Goal: Task Accomplishment & Management: Complete application form

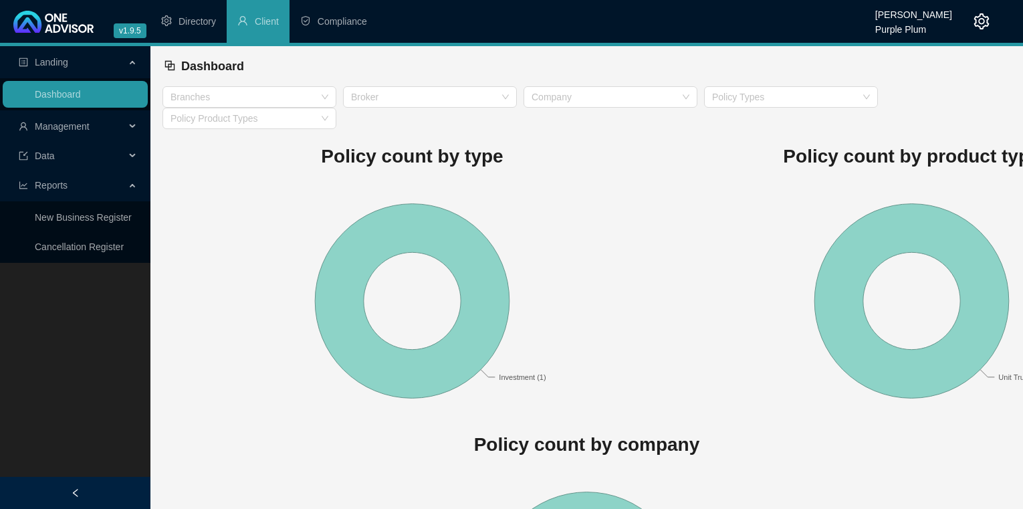
click at [132, 124] on div "Management" at bounding box center [75, 126] width 145 height 27
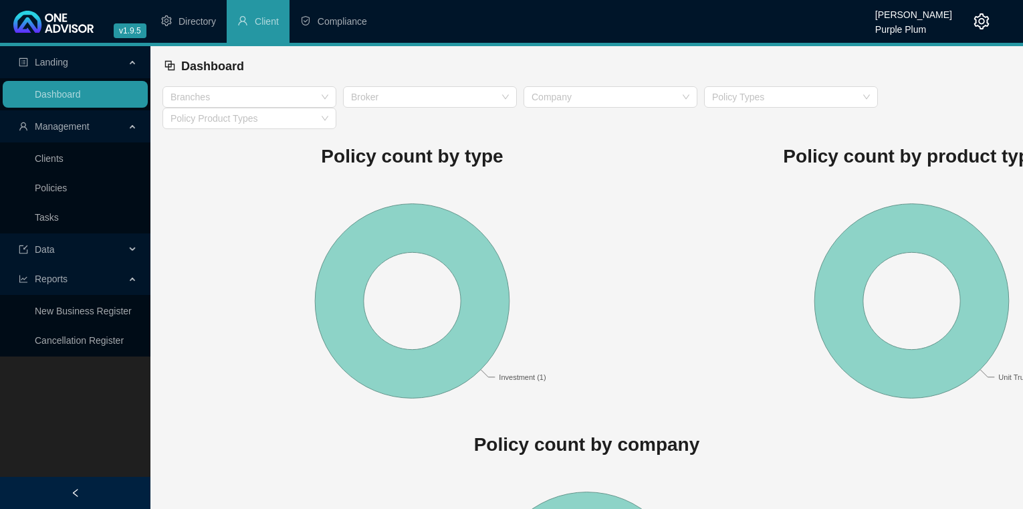
click at [132, 124] on div "Management" at bounding box center [75, 126] width 145 height 27
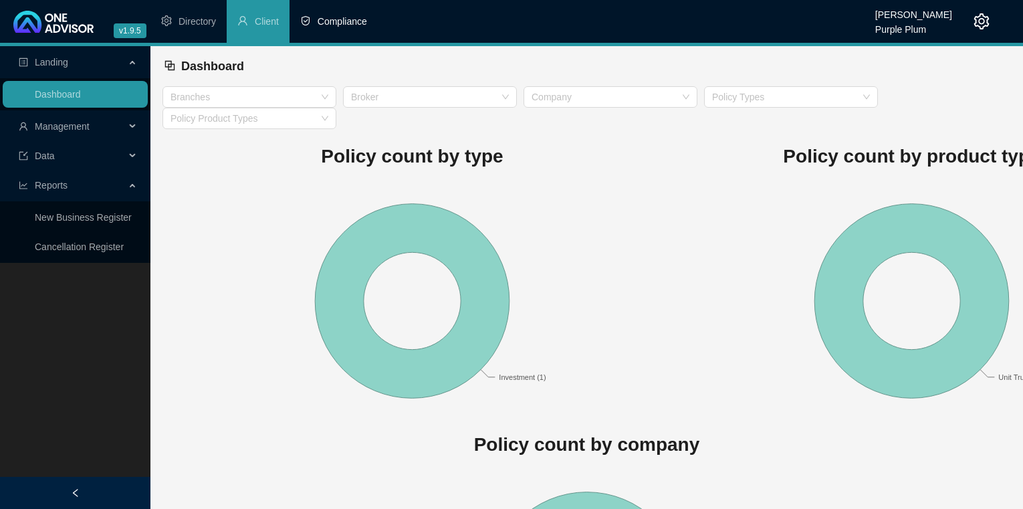
click at [335, 19] on span "Compliance" at bounding box center [342, 21] width 49 height 11
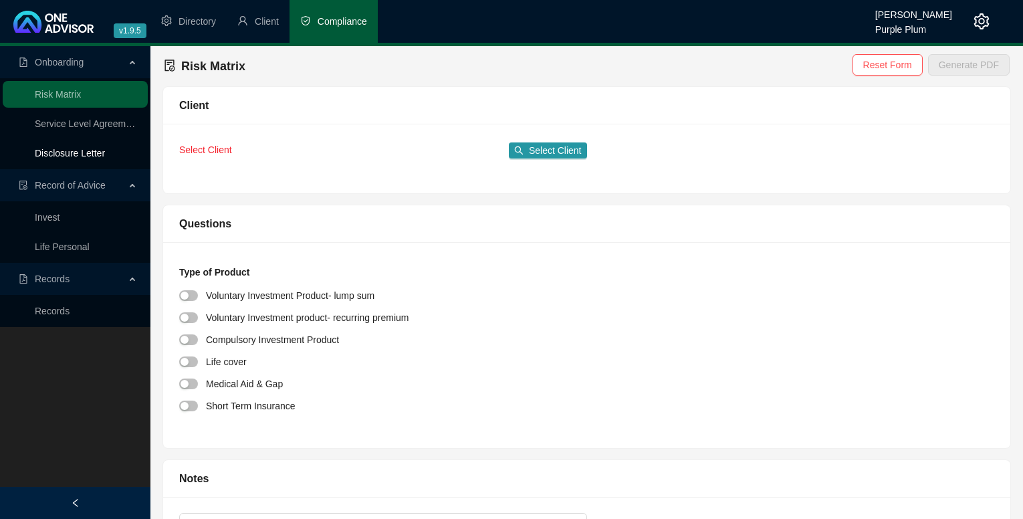
click at [69, 150] on link "Disclosure Letter" at bounding box center [70, 153] width 70 height 11
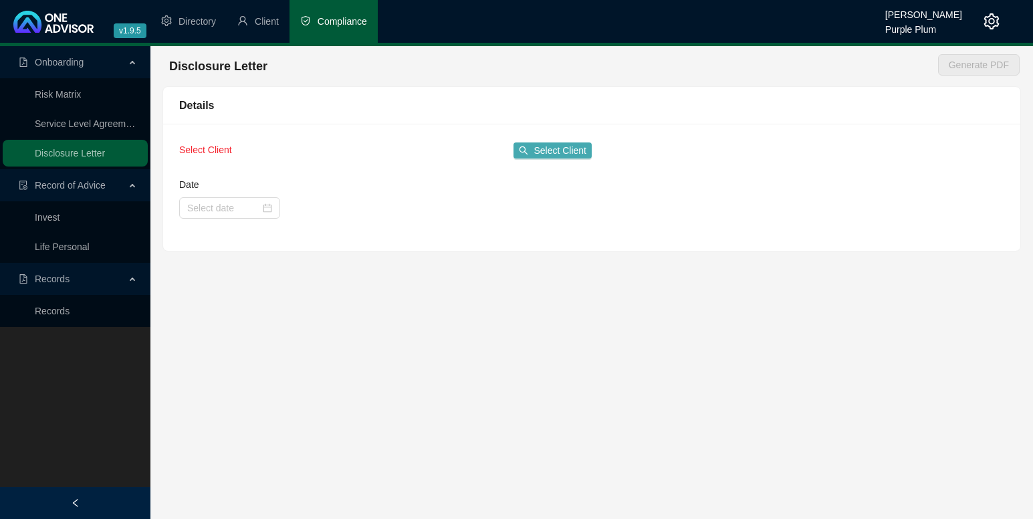
click at [575, 152] on span "Select Client" at bounding box center [560, 150] width 53 height 15
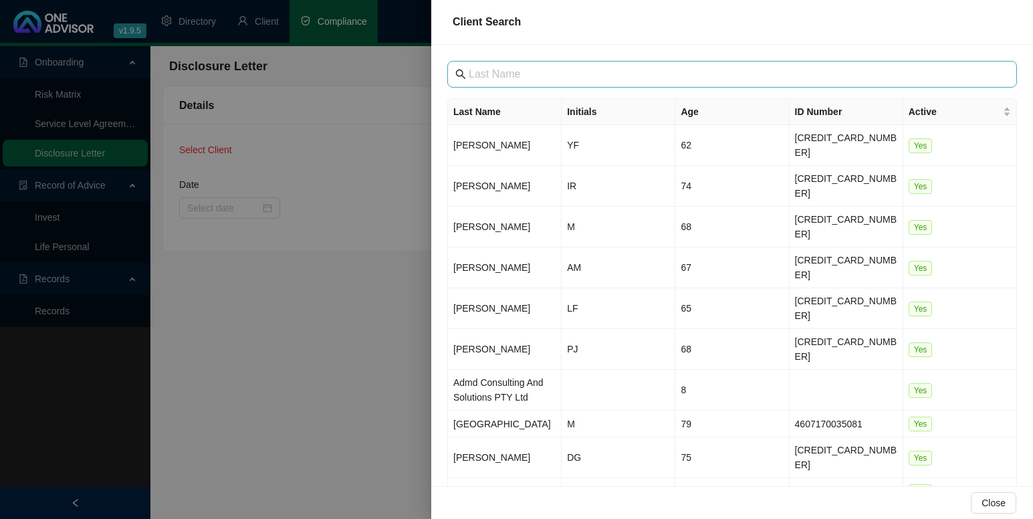
click at [505, 83] on span at bounding box center [732, 74] width 570 height 27
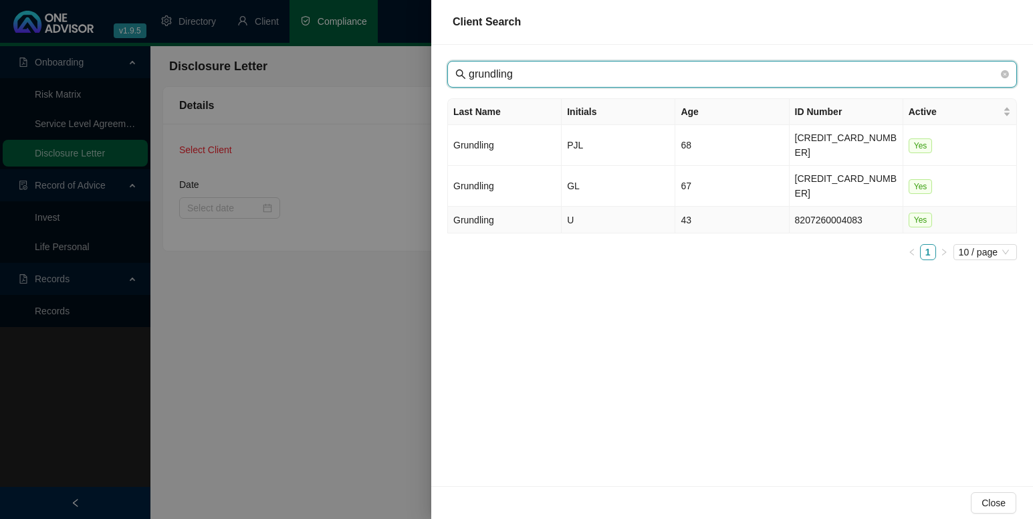
type input "grundling"
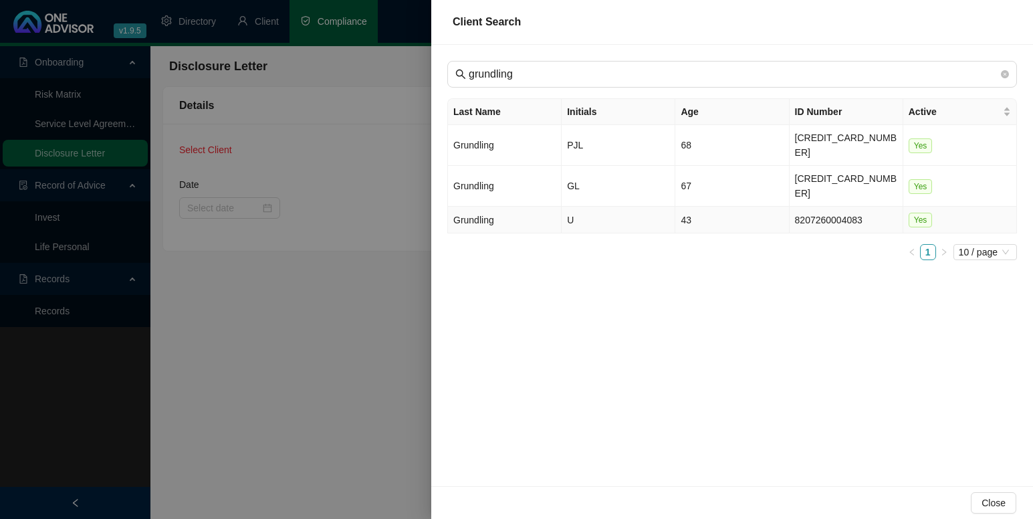
click at [495, 207] on td "Grundling" at bounding box center [505, 220] width 114 height 27
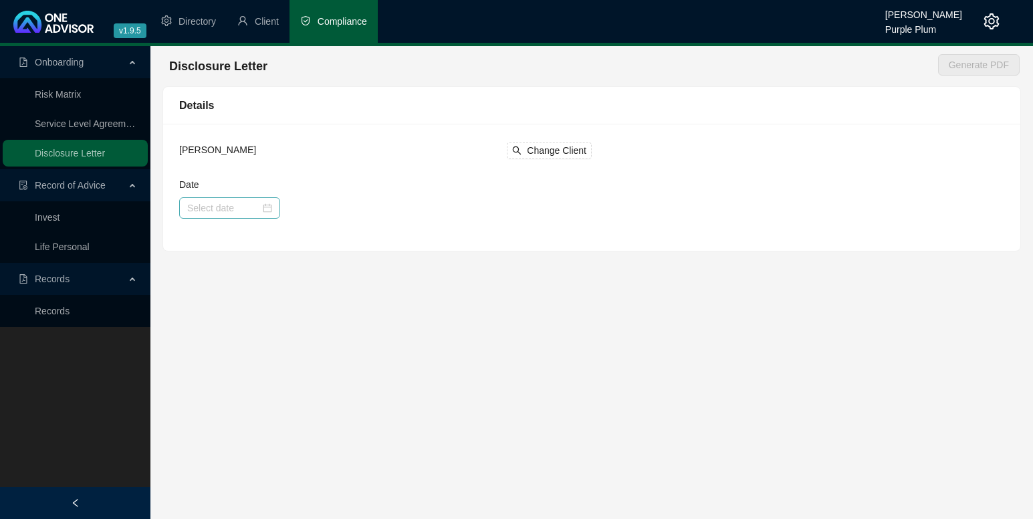
click at [263, 207] on div at bounding box center [229, 208] width 85 height 15
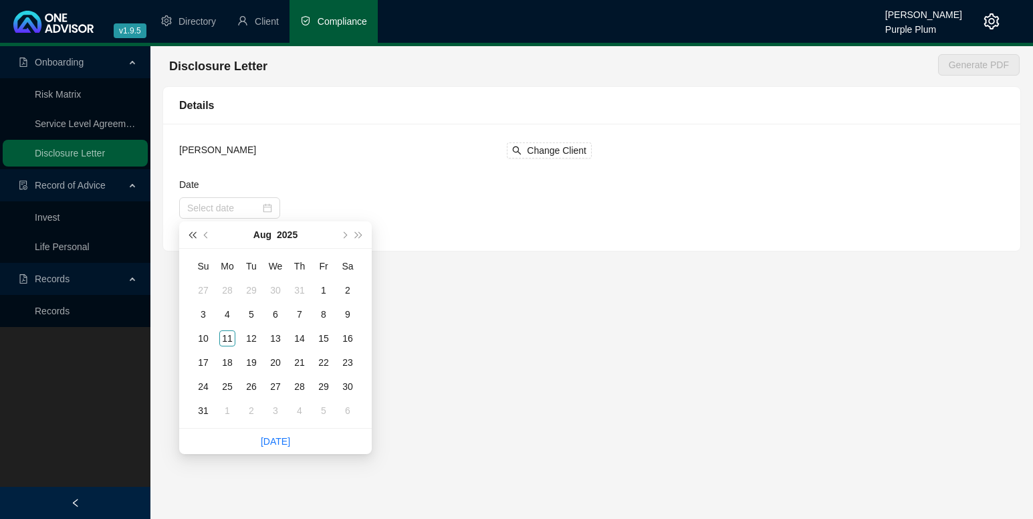
click at [190, 233] on button "super-prev-year" at bounding box center [192, 234] width 15 height 27
click at [206, 234] on span "prev-year" at bounding box center [207, 234] width 7 height 7
click at [346, 233] on span "next-year" at bounding box center [343, 234] width 7 height 7
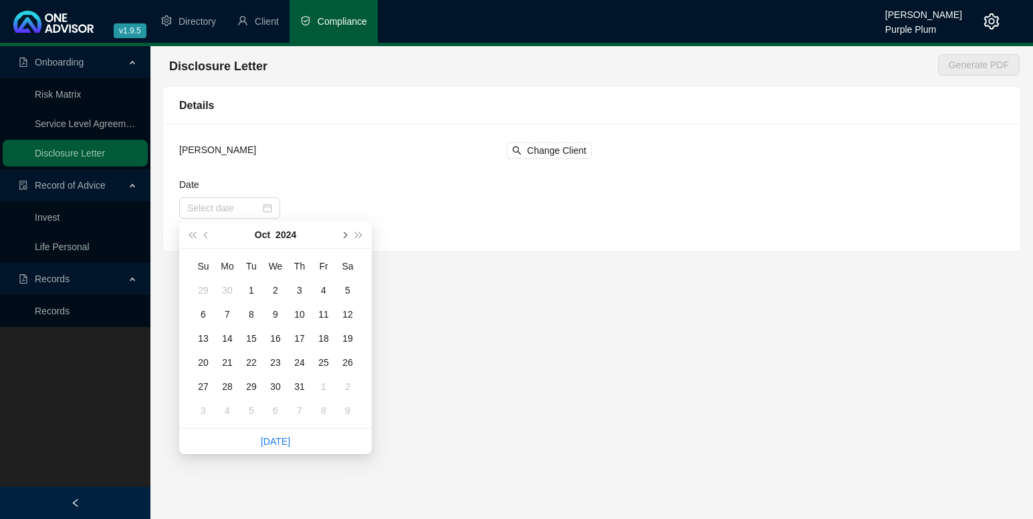
click at [346, 233] on span "next-year" at bounding box center [343, 234] width 7 height 7
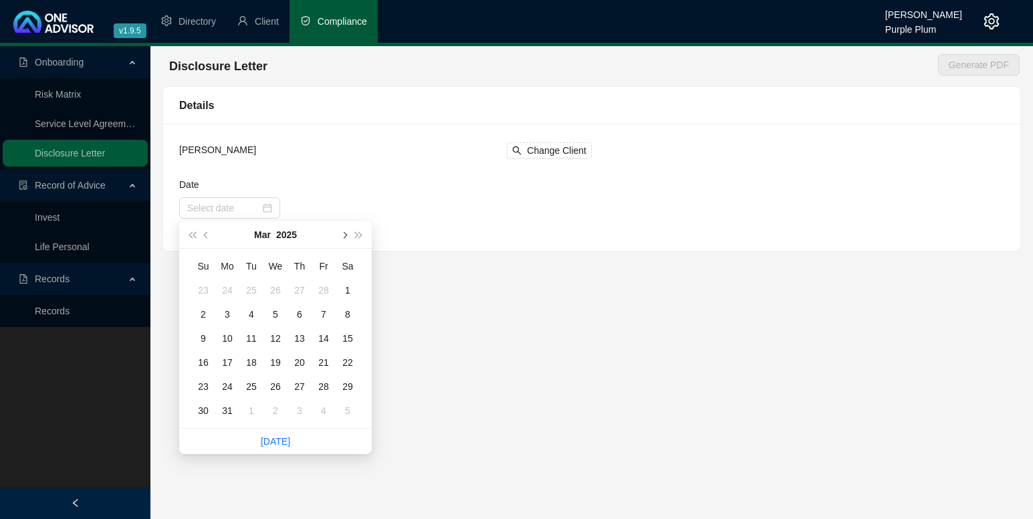
click at [346, 233] on span "next-year" at bounding box center [343, 234] width 7 height 7
type input "[DATE]"
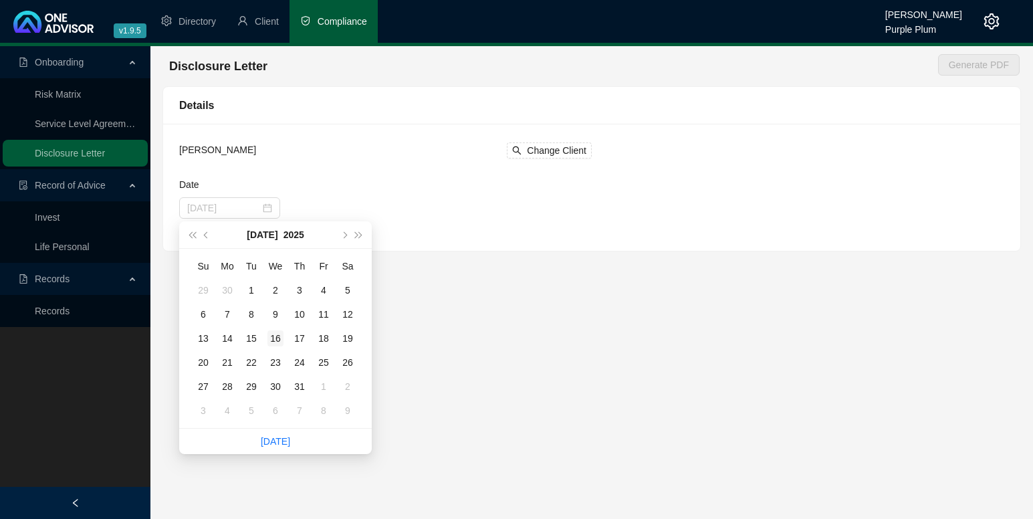
click at [275, 337] on div "16" at bounding box center [275, 338] width 16 height 16
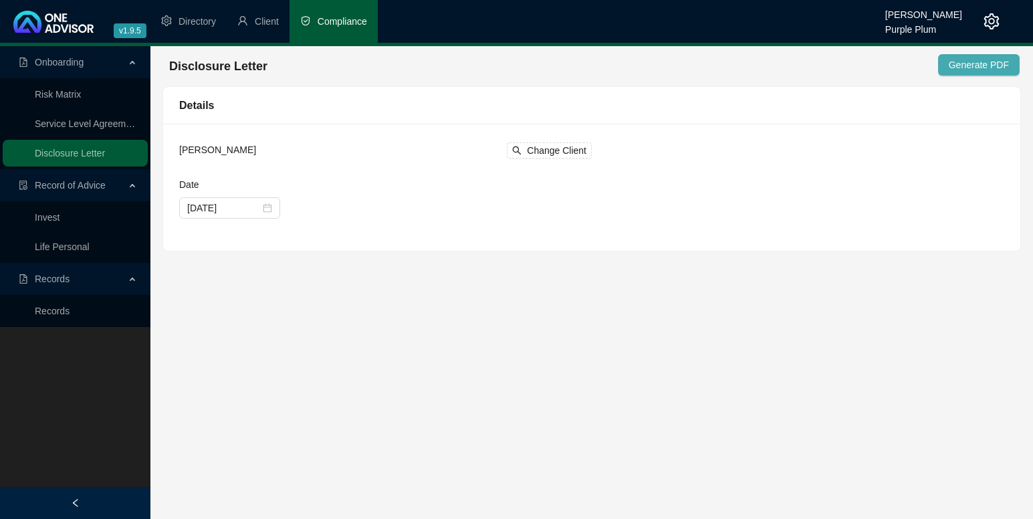
click at [971, 64] on span "Generate PDF" at bounding box center [979, 65] width 60 height 15
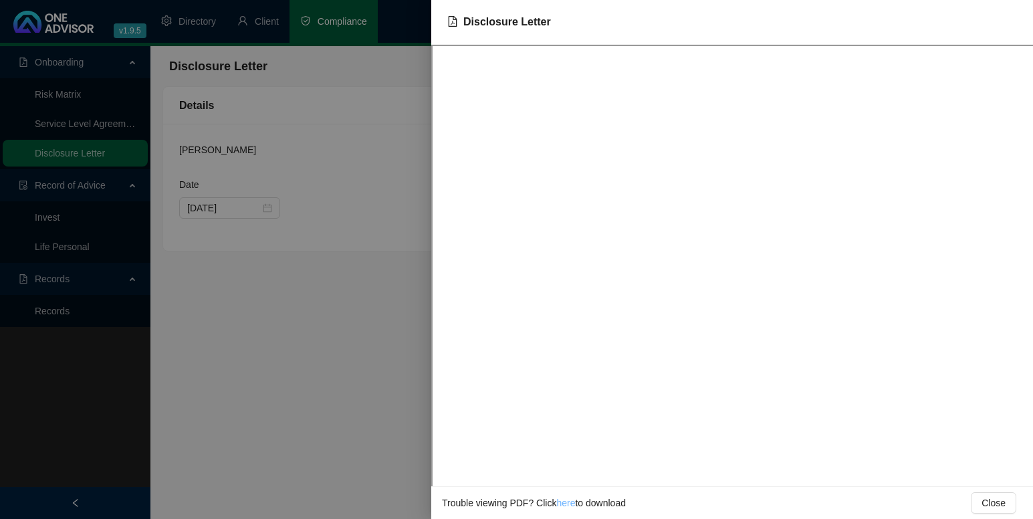
click at [564, 500] on link "here" at bounding box center [565, 503] width 19 height 11
click at [1000, 506] on span "Close" at bounding box center [994, 503] width 24 height 15
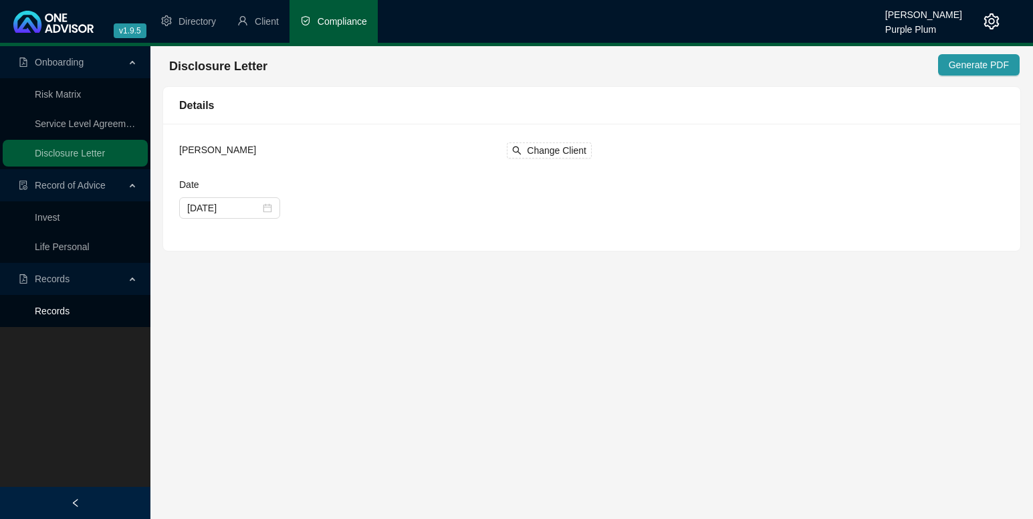
click at [53, 309] on link "Records" at bounding box center [52, 311] width 35 height 11
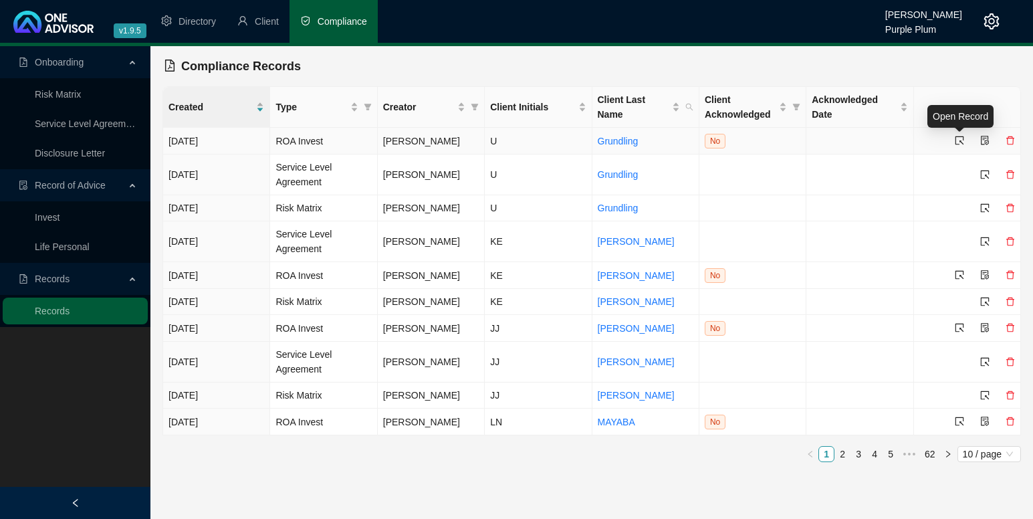
click at [960, 138] on icon "select" at bounding box center [959, 140] width 9 height 9
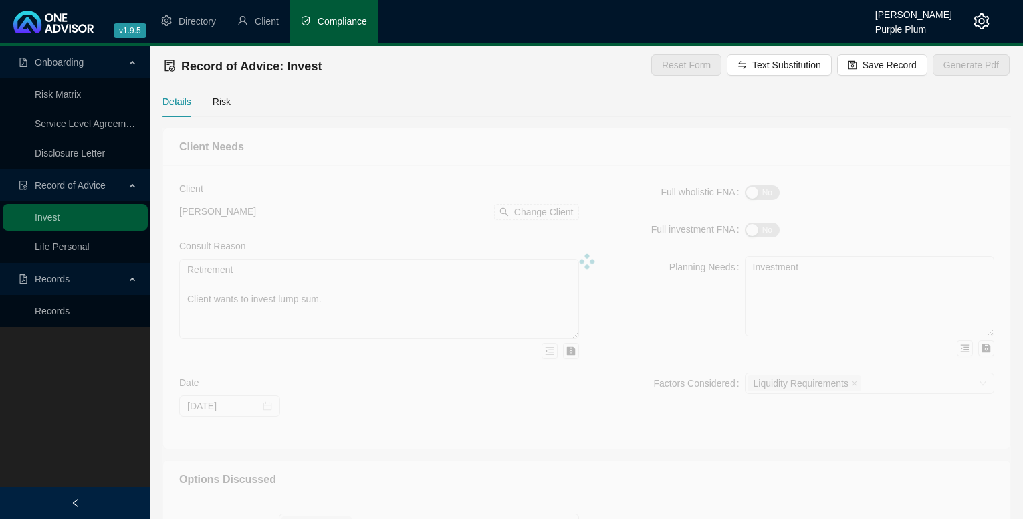
type textarea "Client wants to invest offshore money into a Sovereign Conservo trust. Client w…"
type input "[DATE]"
type textarea "Investment into trust."
type textarea "As per consult reason and Options discussed."
type textarea "As per Recommendation and options and consult. In consult with client a flexibl…"
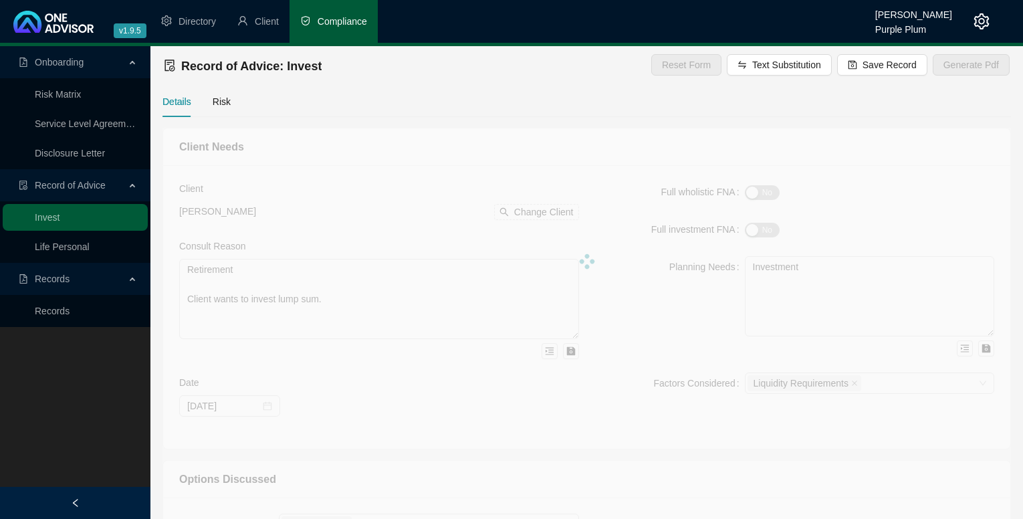
type textarea "local Shares."
type input "9400000"
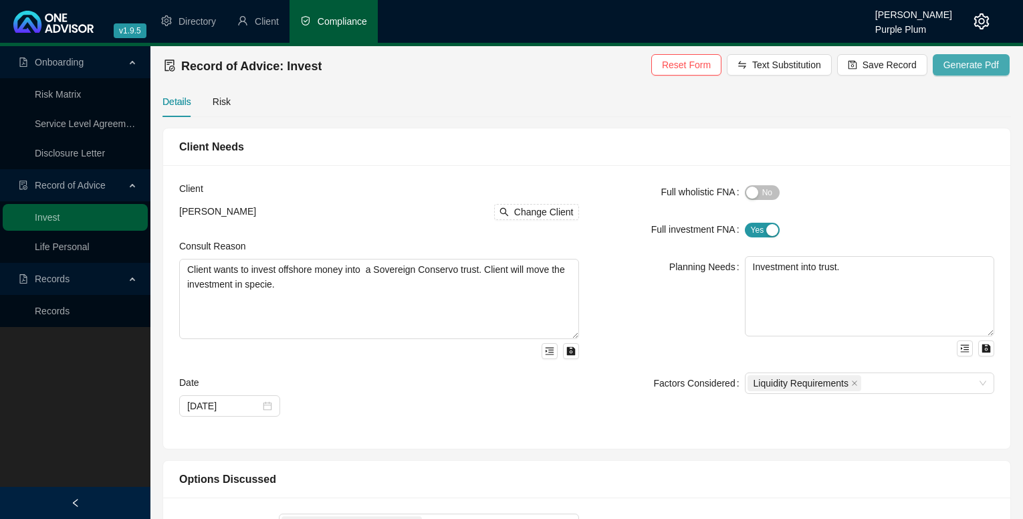
click at [991, 63] on span "Generate Pdf" at bounding box center [972, 65] width 56 height 15
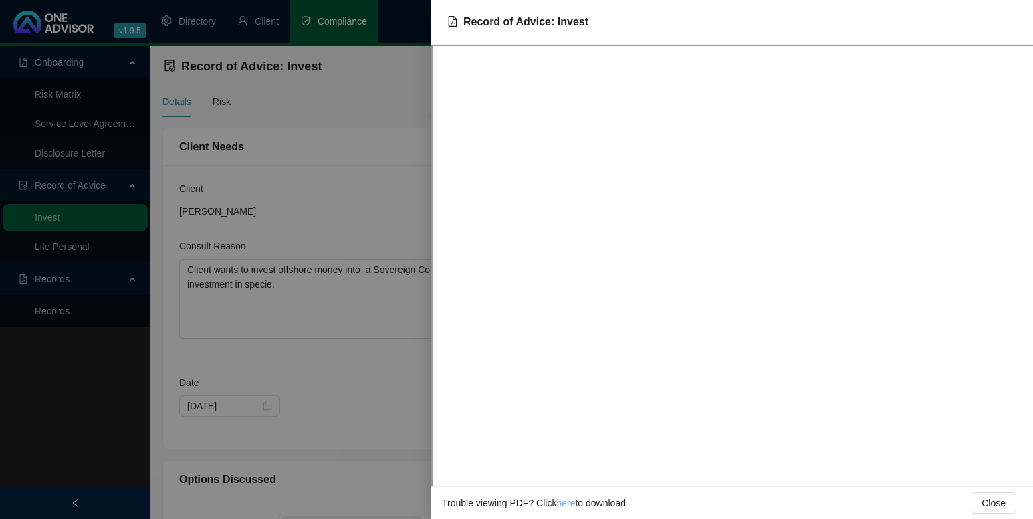
click at [565, 500] on link "here" at bounding box center [565, 503] width 19 height 11
click at [995, 498] on span "Close" at bounding box center [994, 503] width 24 height 15
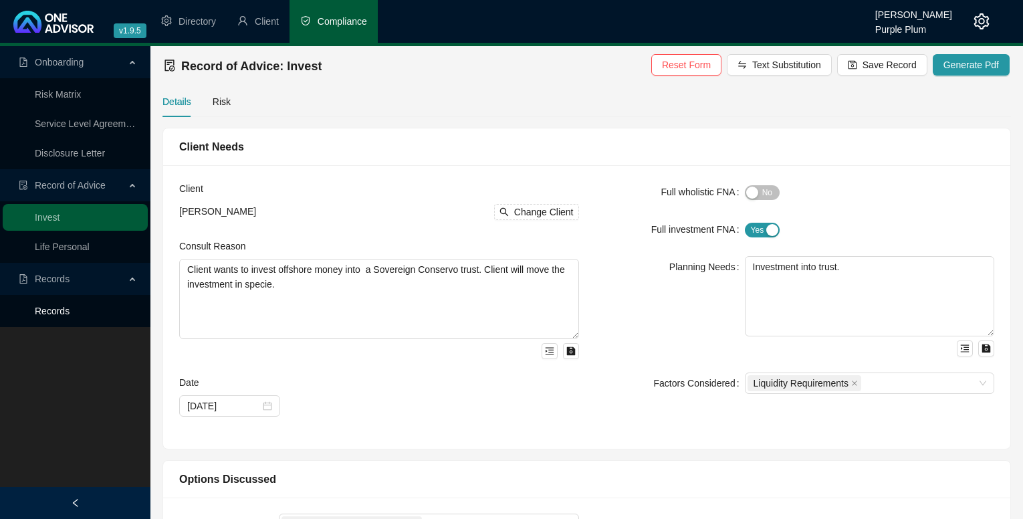
click at [62, 314] on link "Records" at bounding box center [52, 311] width 35 height 11
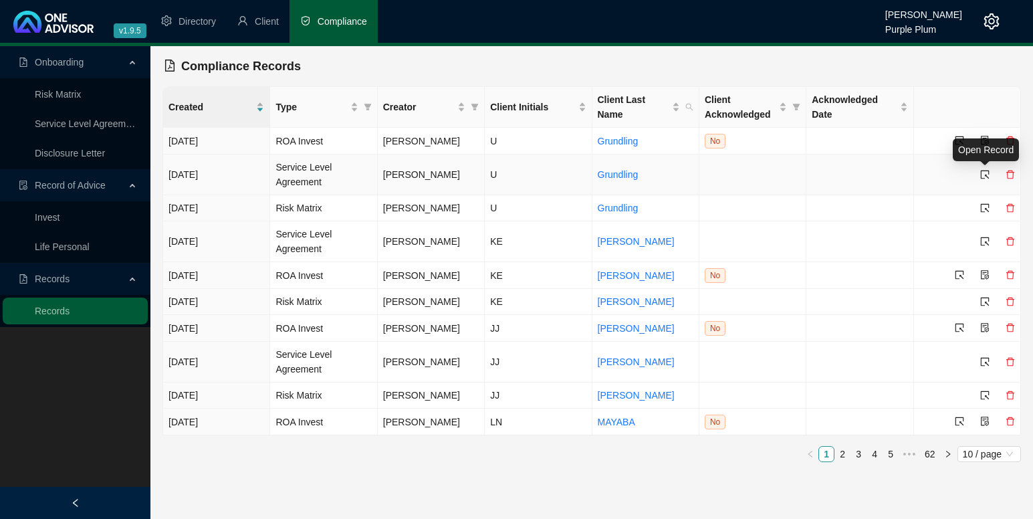
click at [982, 174] on icon "select" at bounding box center [984, 174] width 9 height 9
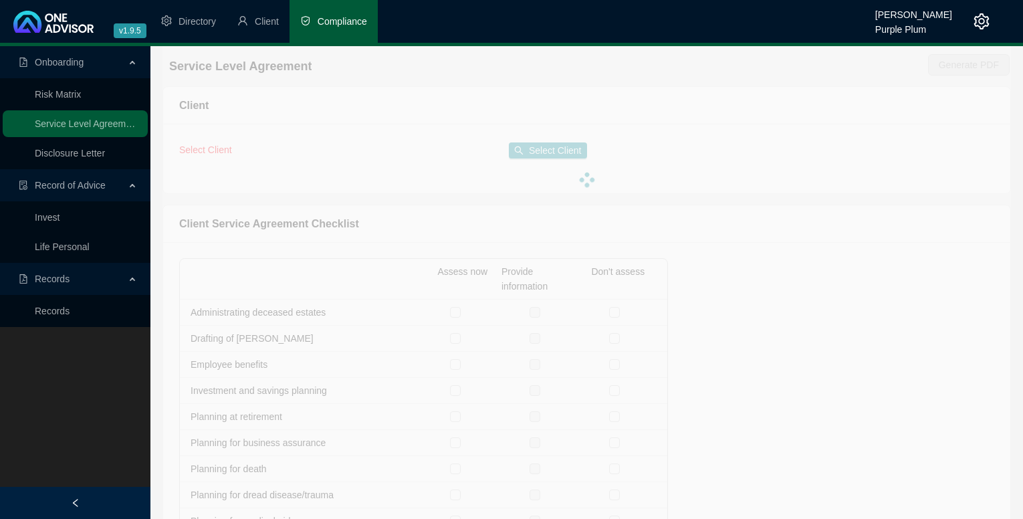
checkbox input "true"
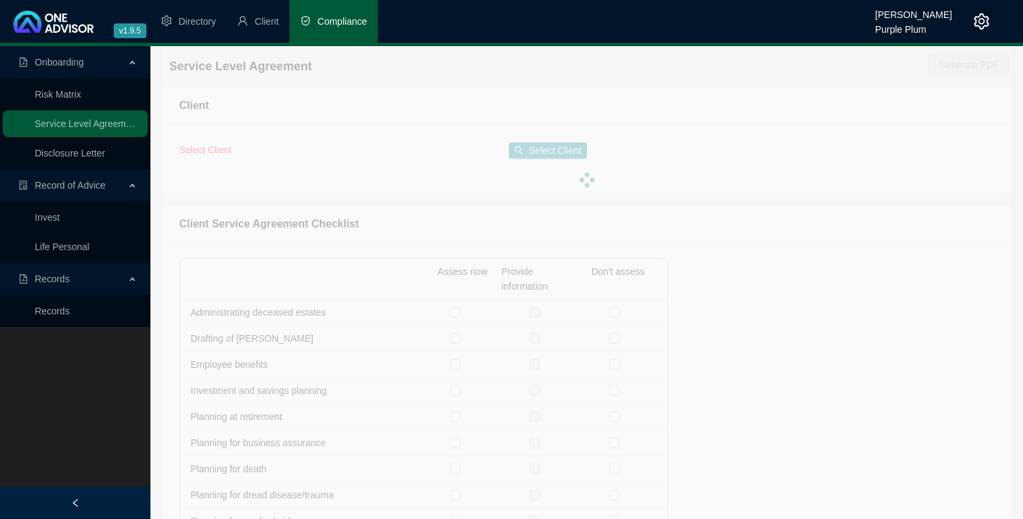
checkbox input "true"
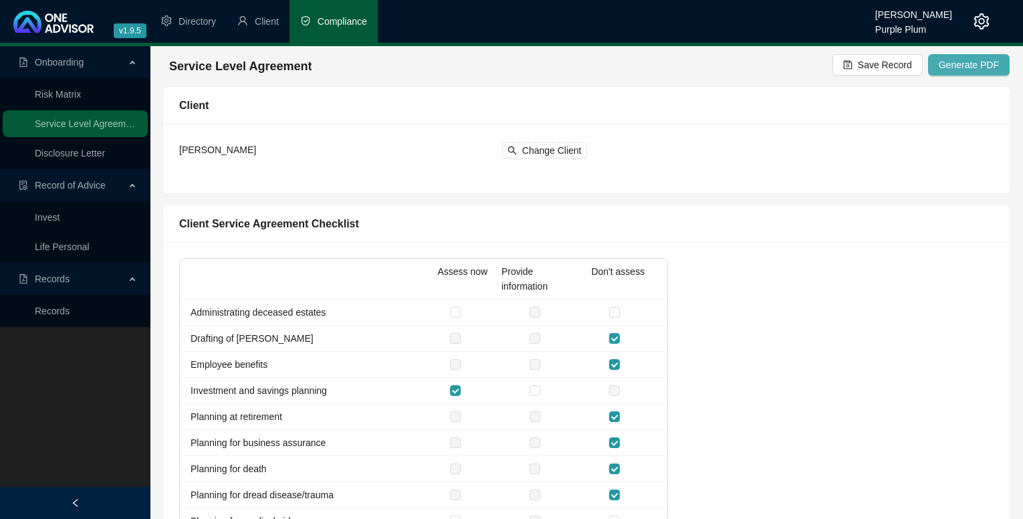
click at [969, 60] on span "Generate PDF" at bounding box center [969, 65] width 60 height 15
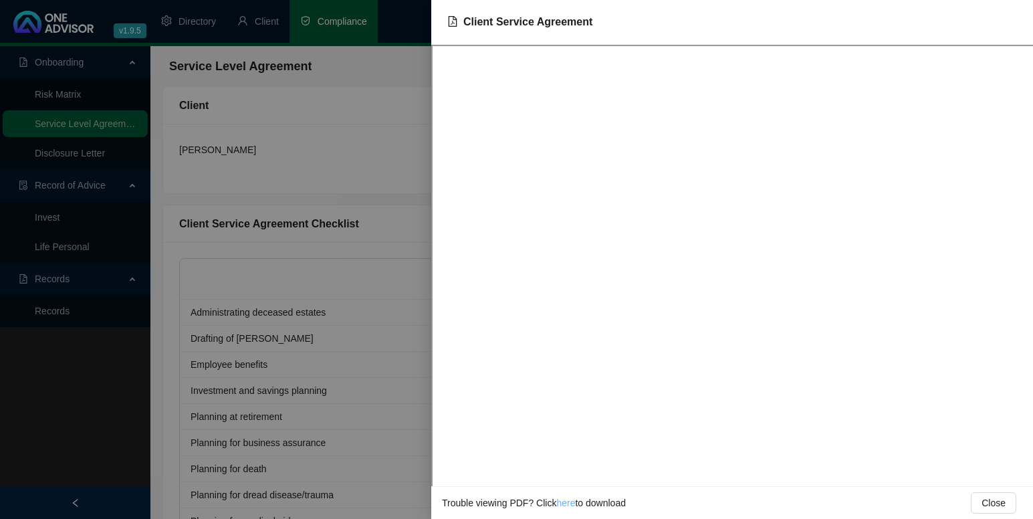
click at [564, 503] on link "here" at bounding box center [565, 503] width 19 height 11
click at [1001, 502] on span "Close" at bounding box center [994, 503] width 24 height 15
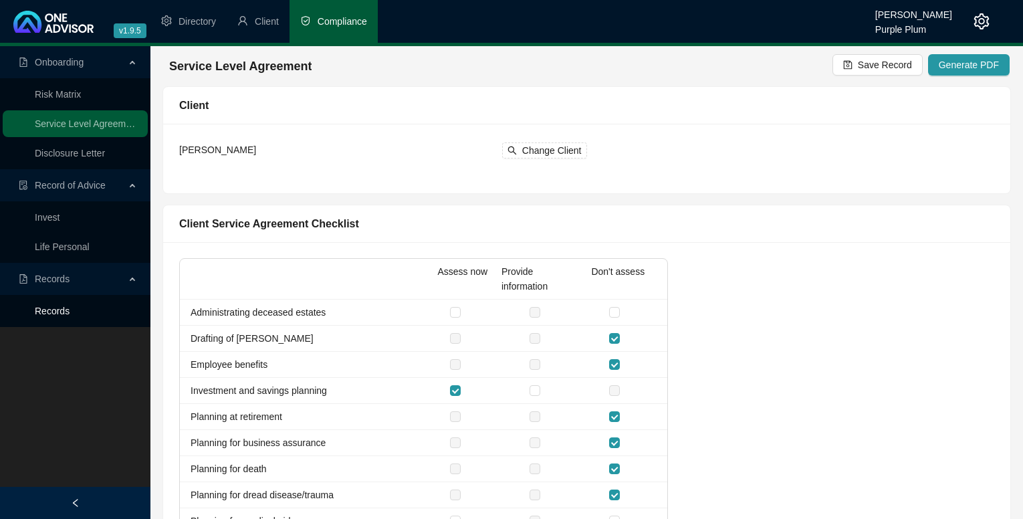
click at [51, 314] on link "Records" at bounding box center [52, 311] width 35 height 11
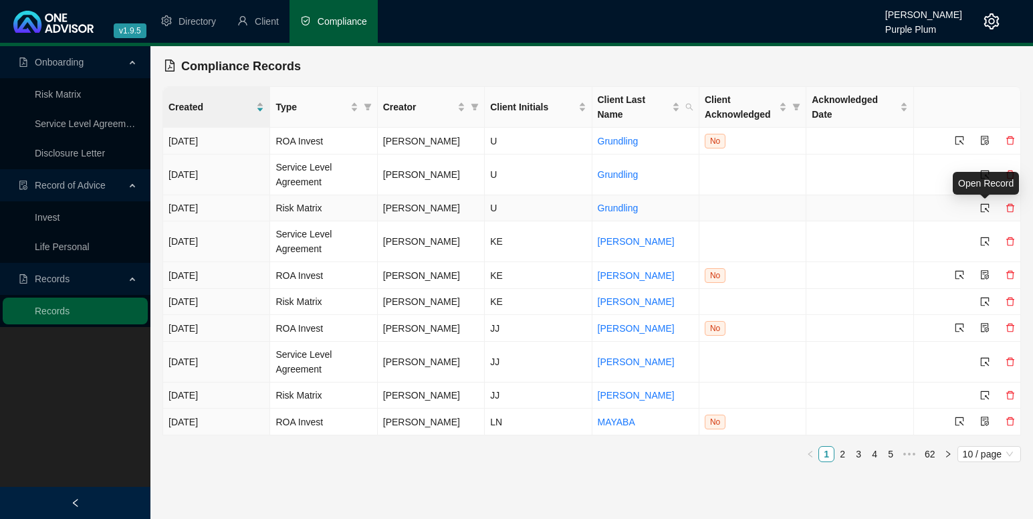
click at [983, 205] on icon "select" at bounding box center [984, 207] width 9 height 9
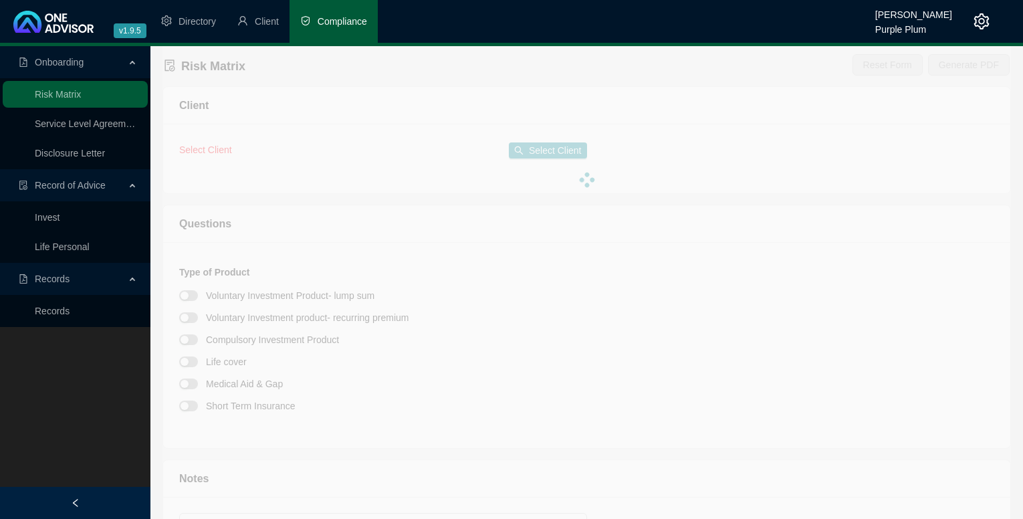
type textarea "Client is moving offshore funds into a Sovereign Conservo Trust."
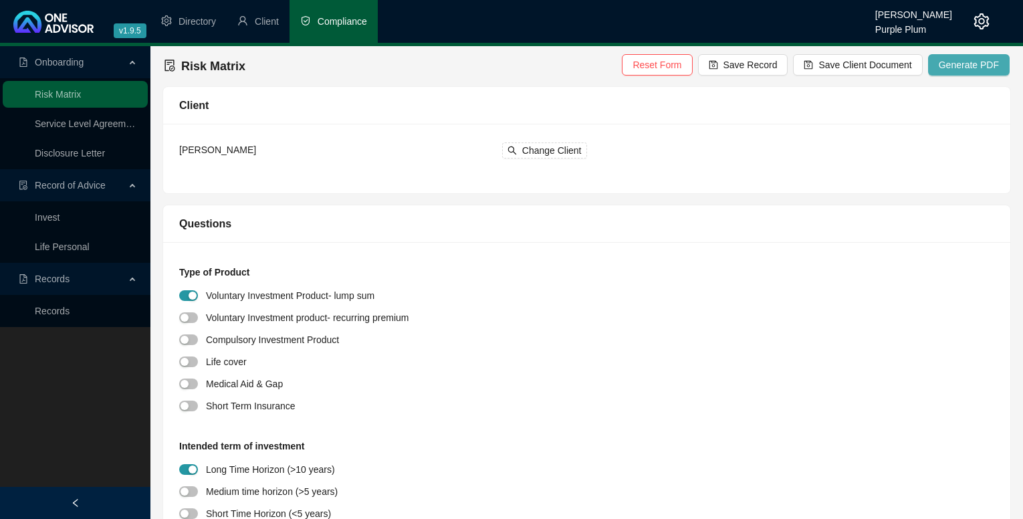
click at [970, 64] on span "Generate PDF" at bounding box center [969, 65] width 60 height 15
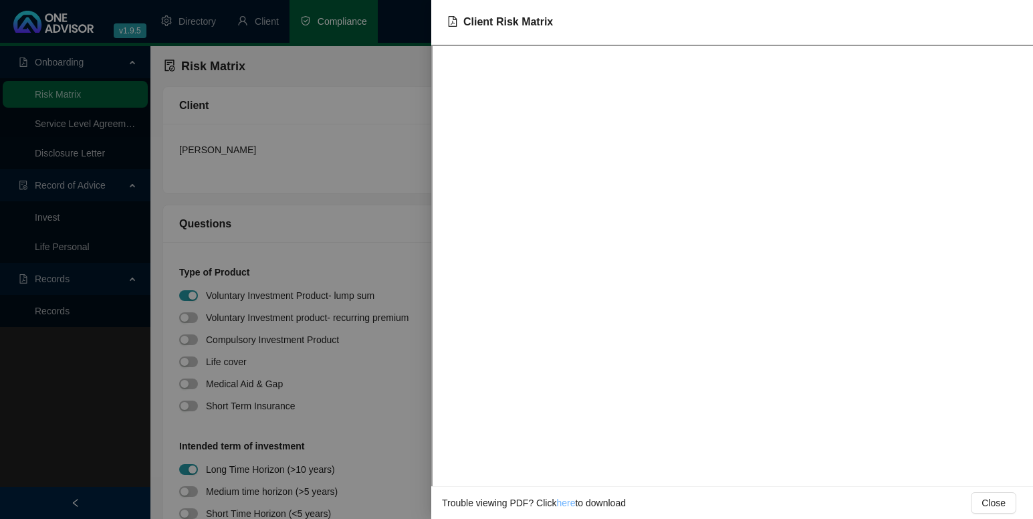
click at [562, 502] on link "here" at bounding box center [565, 503] width 19 height 11
click at [1000, 506] on span "Close" at bounding box center [994, 503] width 24 height 15
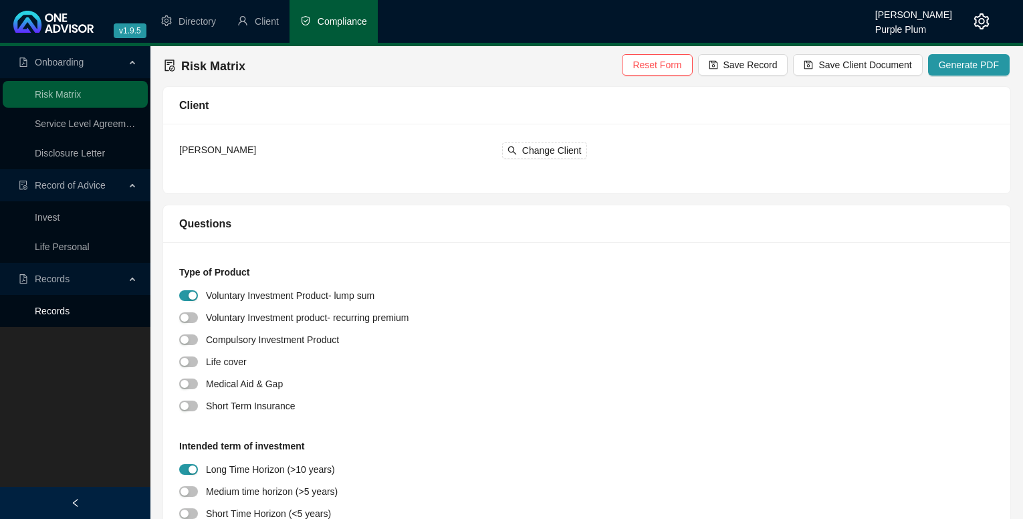
click at [66, 310] on link "Records" at bounding box center [52, 311] width 35 height 11
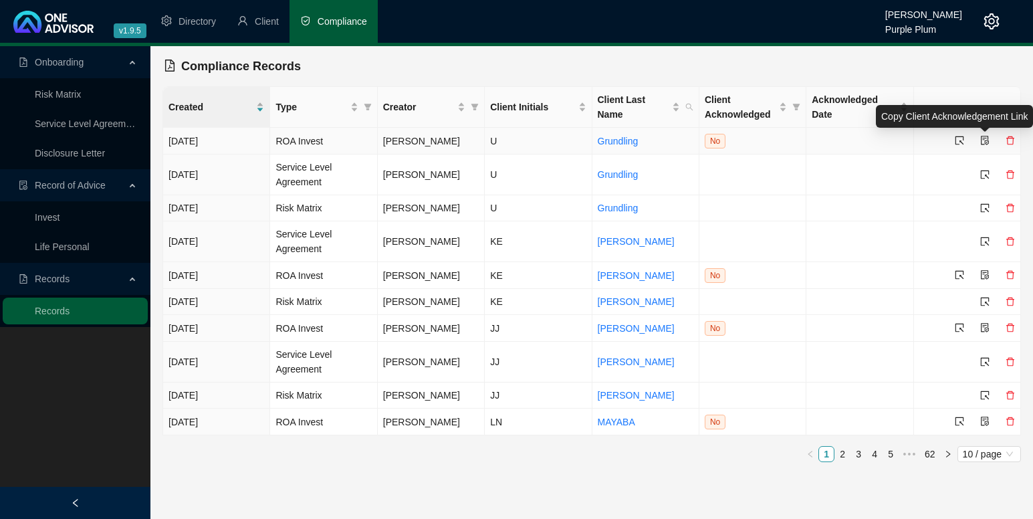
click at [981, 139] on icon "file-protect" at bounding box center [984, 140] width 9 height 9
